Goal: Find specific page/section: Find specific page/section

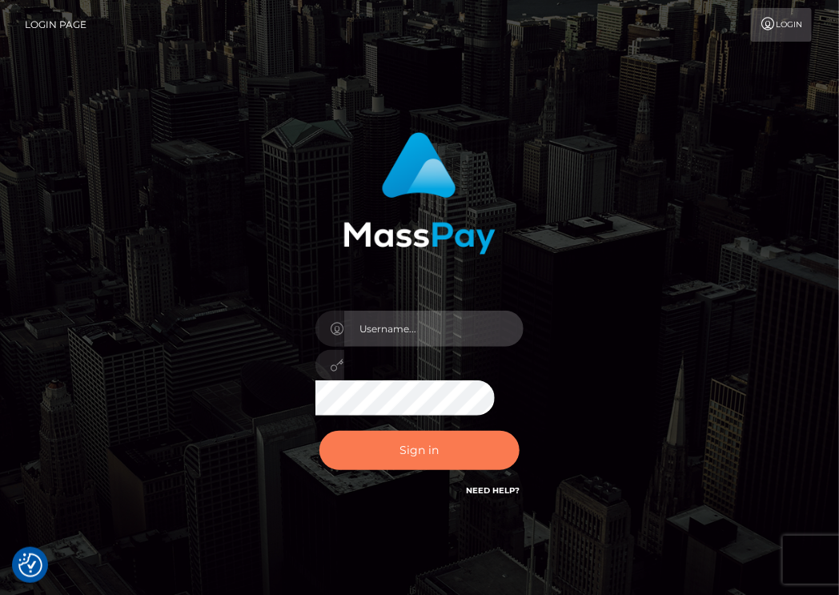
type input "aluasupport"
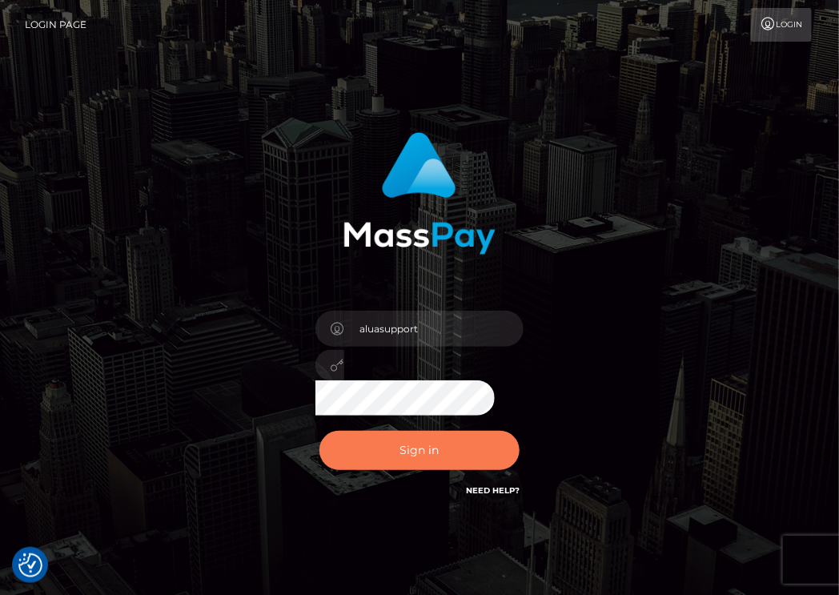
click at [403, 457] on button "Sign in" at bounding box center [420, 450] width 200 height 39
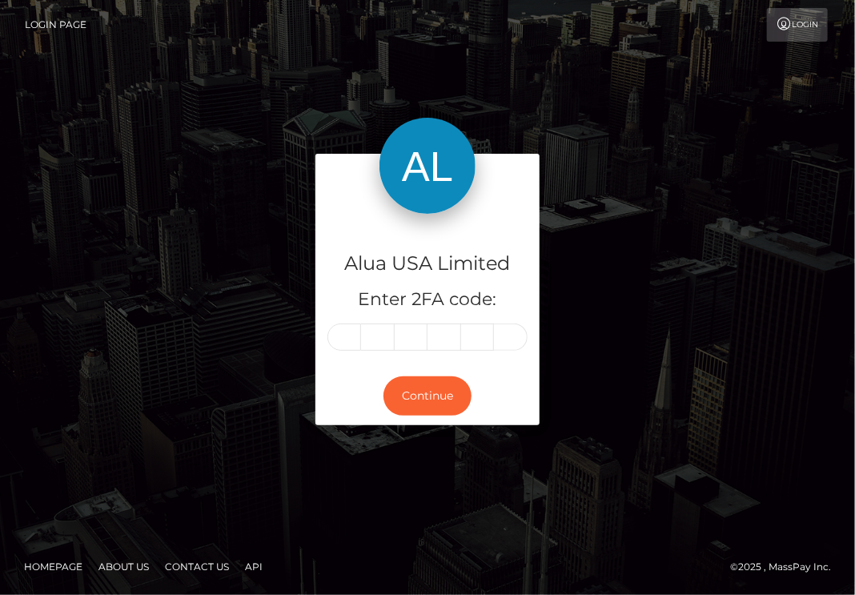
click at [336, 339] on input "text" at bounding box center [345, 337] width 34 height 27
type input "4"
type input "8"
type input "1"
type input "2"
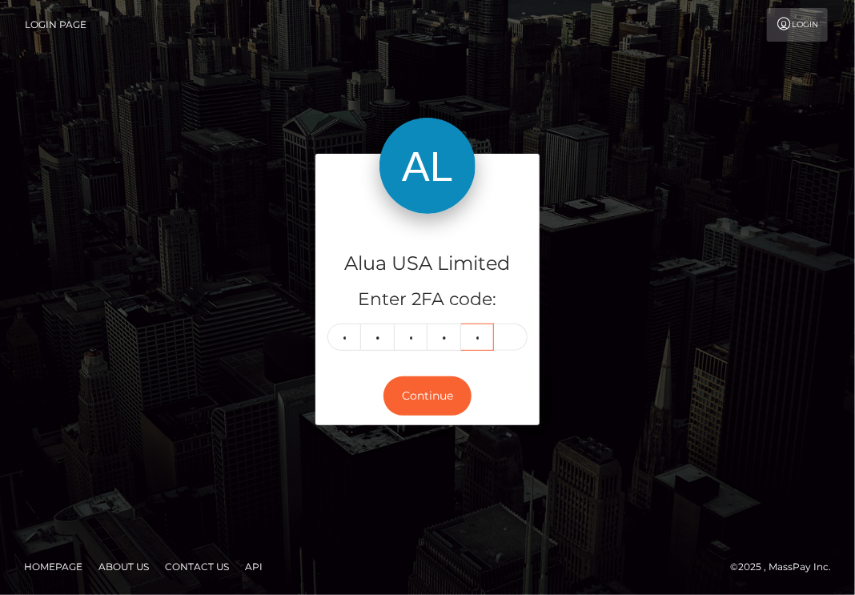
type input "1"
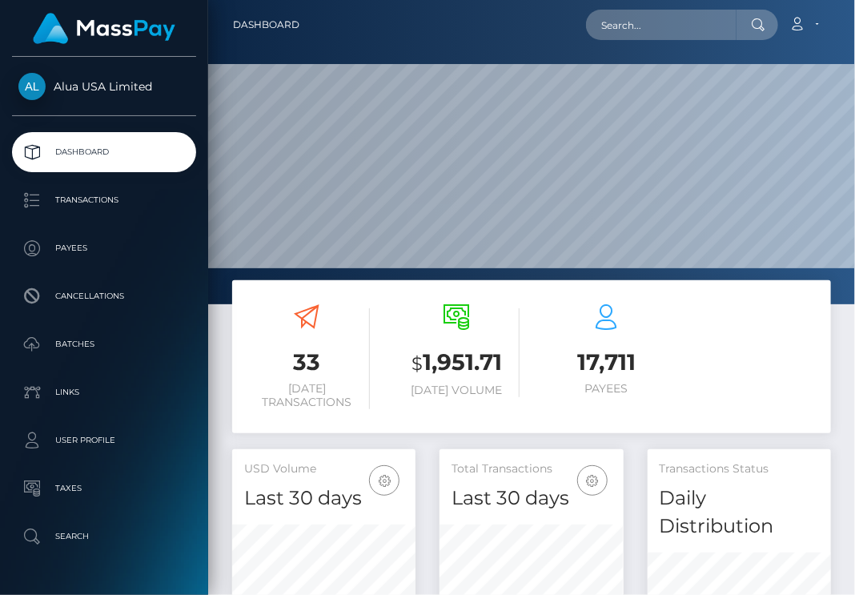
scroll to position [312, 183]
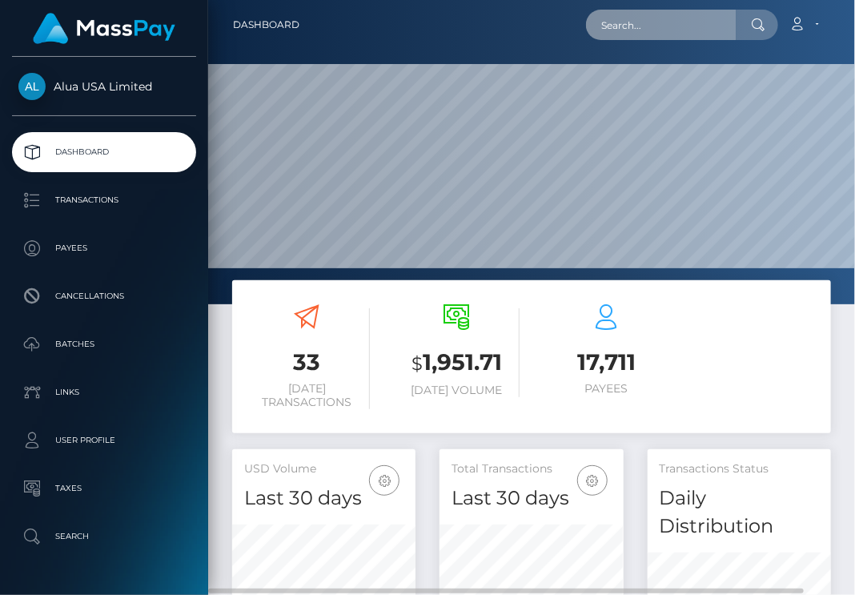
click at [694, 27] on input "text" at bounding box center [661, 25] width 151 height 30
paste input "6671169a2ee40079c50dfbe0"
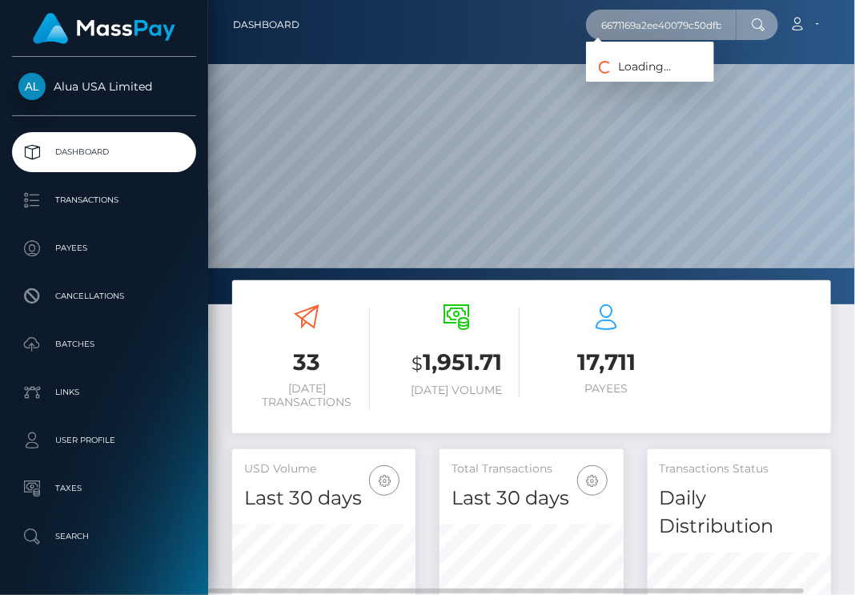
scroll to position [0, 17]
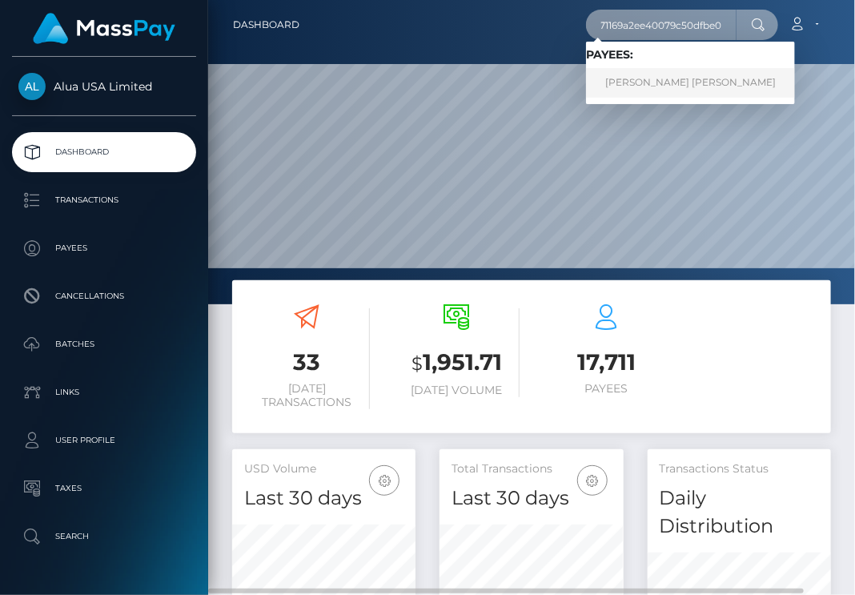
type input "6671169a2ee40079c50dfbe0"
click at [650, 80] on link "Issell Stefanie Sosa Borges" at bounding box center [690, 83] width 209 height 30
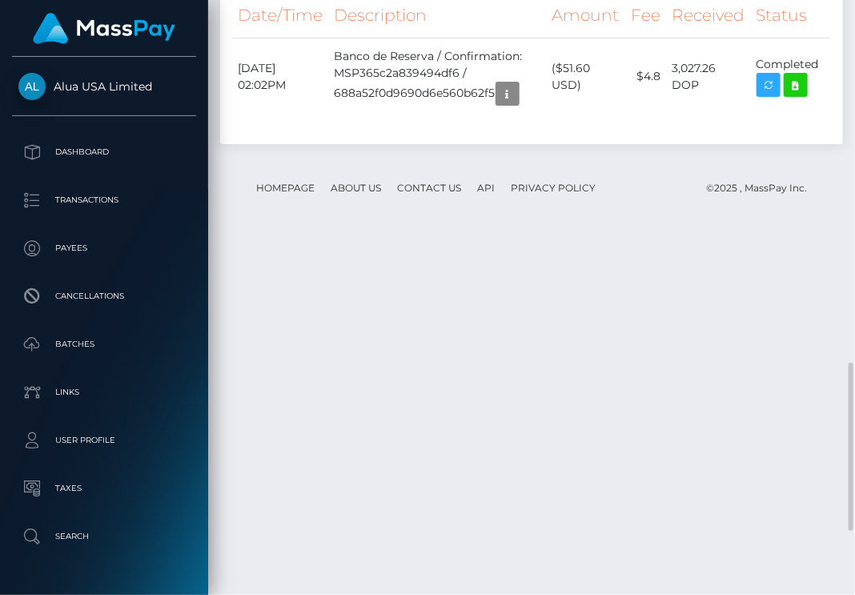
scroll to position [1281, 0]
